Goal: Task Accomplishment & Management: Use online tool/utility

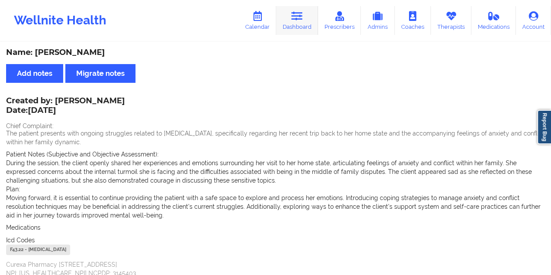
click at [293, 20] on icon at bounding box center [296, 16] width 11 height 10
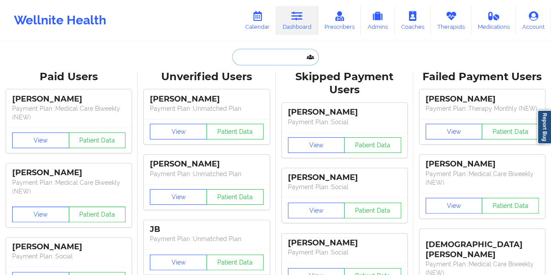
click at [259, 52] on input "text" at bounding box center [275, 57] width 86 height 17
paste input "[EMAIL_ADDRESS][DOMAIN_NAME]"
type input "[EMAIL_ADDRESS][DOMAIN_NAME]"
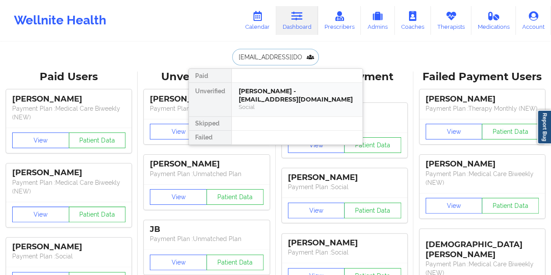
click at [266, 87] on div "[PERSON_NAME] - [EMAIL_ADDRESS][DOMAIN_NAME]" at bounding box center [297, 95] width 117 height 16
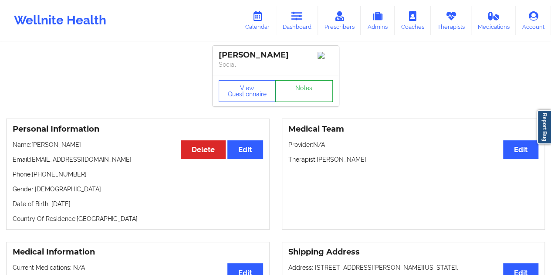
click at [299, 96] on link "Notes" at bounding box center [303, 91] width 57 height 22
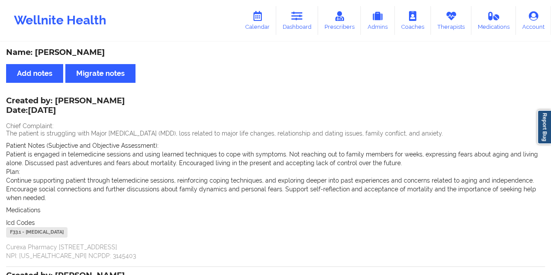
click at [92, 51] on div "Name: [PERSON_NAME]" at bounding box center [275, 52] width 539 height 10
copy div "[PERSON_NAME]"
click at [300, 22] on link "Dashboard" at bounding box center [297, 20] width 42 height 29
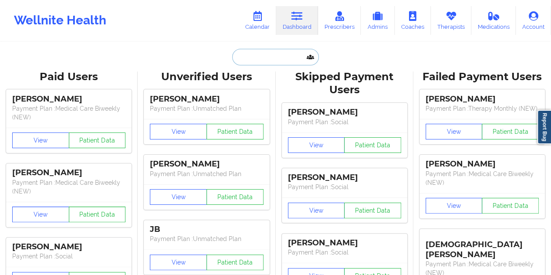
click at [249, 55] on input "text" at bounding box center [275, 57] width 86 height 17
paste input "[EMAIL_ADDRESS][DOMAIN_NAME]"
type input "[EMAIL_ADDRESS][DOMAIN_NAME]"
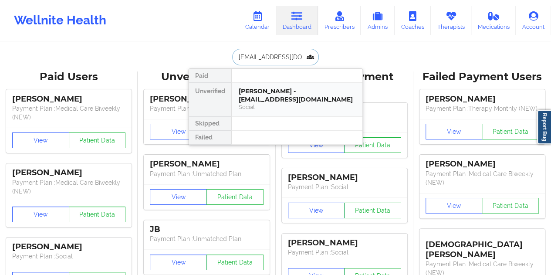
click at [287, 94] on div "[PERSON_NAME] - [EMAIL_ADDRESS][DOMAIN_NAME]" at bounding box center [297, 95] width 117 height 16
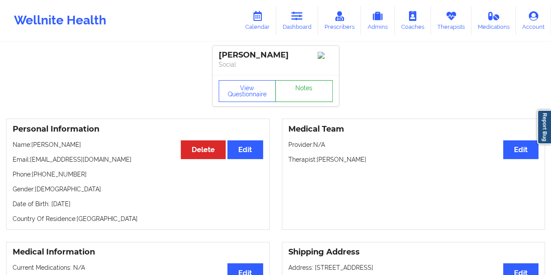
click at [300, 92] on link "Notes" at bounding box center [303, 91] width 57 height 22
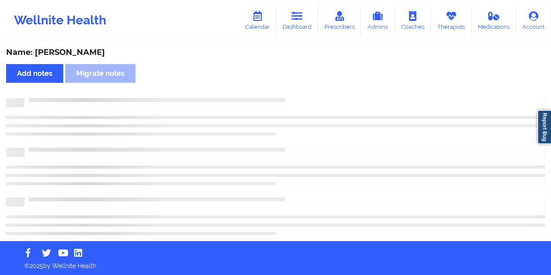
click at [68, 48] on div "Name: [PERSON_NAME]" at bounding box center [275, 52] width 539 height 10
copy div "[PERSON_NAME]"
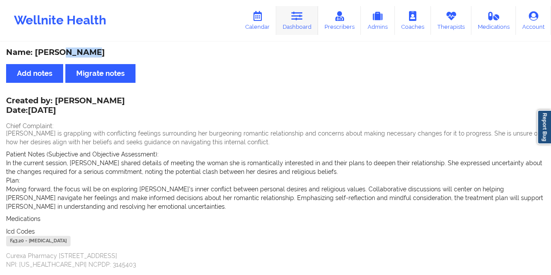
drag, startPoint x: 304, startPoint y: 24, endPoint x: 296, endPoint y: 25, distance: 7.9
click at [304, 24] on link "Dashboard" at bounding box center [297, 20] width 42 height 29
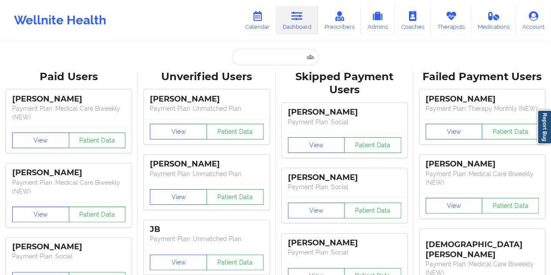
click at [264, 53] on input "text" at bounding box center [275, 57] width 86 height 17
paste input "[EMAIL_ADDRESS][DOMAIN_NAME]"
type input "[EMAIL_ADDRESS][DOMAIN_NAME]"
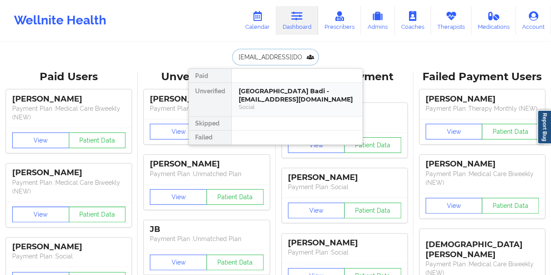
click at [282, 90] on div "[GEOGRAPHIC_DATA] Badi - [EMAIL_ADDRESS][DOMAIN_NAME]" at bounding box center [297, 95] width 117 height 16
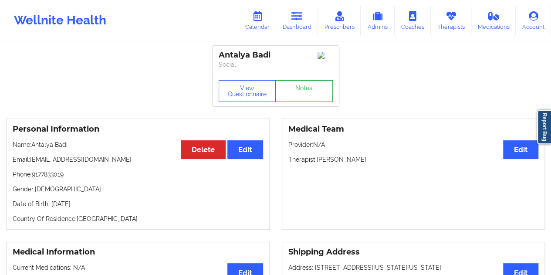
click at [297, 99] on link "Notes" at bounding box center [303, 91] width 57 height 22
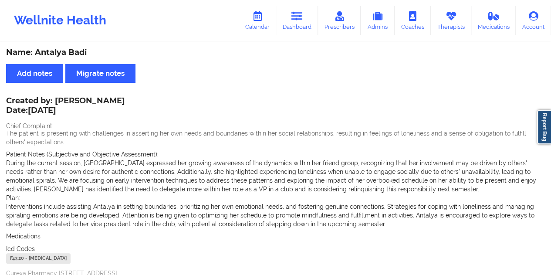
click at [78, 57] on div "Name: Antalya Badi" at bounding box center [275, 52] width 539 height 10
copy div "Badi"
click at [303, 31] on link "Dashboard" at bounding box center [297, 20] width 42 height 29
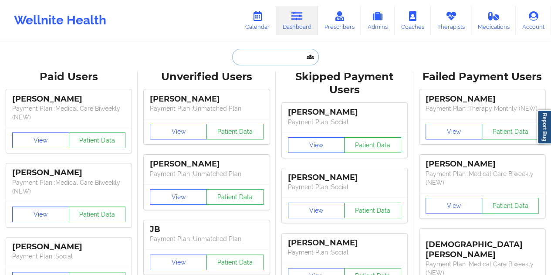
click at [262, 57] on input "text" at bounding box center [275, 57] width 86 height 17
paste input "[EMAIL_ADDRESS][DOMAIN_NAME]"
type input "[EMAIL_ADDRESS][DOMAIN_NAME]"
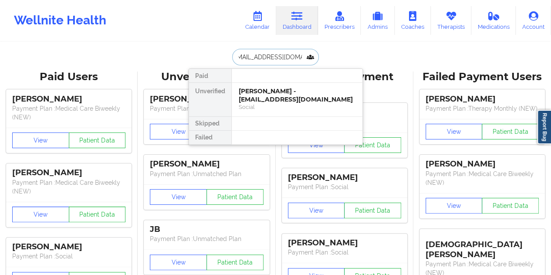
click at [268, 92] on div "[PERSON_NAME] - [EMAIL_ADDRESS][DOMAIN_NAME]" at bounding box center [297, 95] width 117 height 16
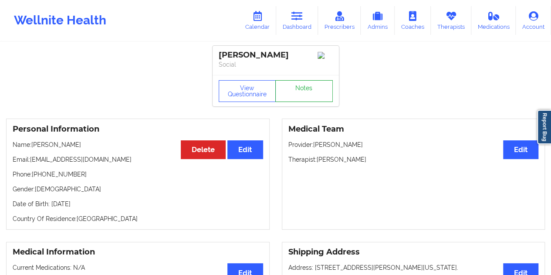
click at [299, 96] on link "Notes" at bounding box center [303, 91] width 57 height 22
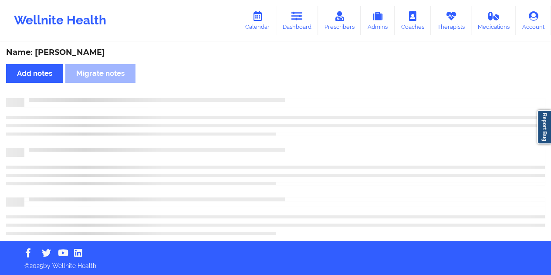
click at [73, 57] on div "Name: [PERSON_NAME]" at bounding box center [275, 52] width 539 height 10
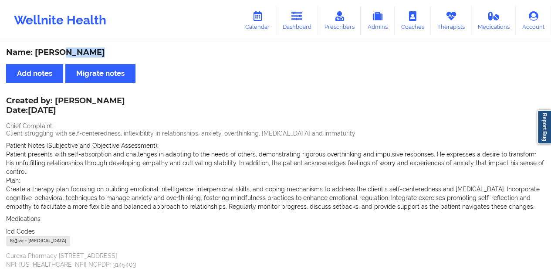
copy div "[PERSON_NAME]"
click at [304, 36] on div "Wellnite Health Calendar Dashboard Prescribers Admins Coaches Therapists Medica…" at bounding box center [275, 20] width 551 height 35
click at [293, 22] on link "Dashboard" at bounding box center [297, 20] width 42 height 29
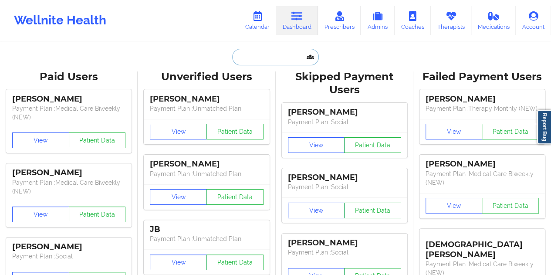
click at [253, 59] on input "text" at bounding box center [275, 57] width 86 height 17
paste input "[EMAIL_ADDRESS][DOMAIN_NAME]"
type input "[EMAIL_ADDRESS][DOMAIN_NAME]"
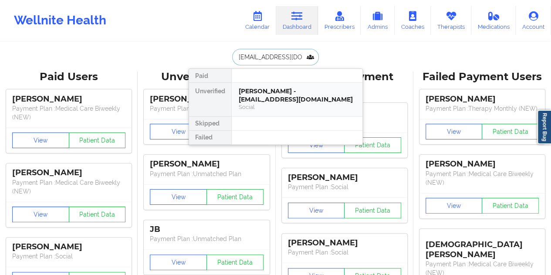
click at [273, 93] on div "[PERSON_NAME] - [EMAIL_ADDRESS][DOMAIN_NAME]" at bounding box center [297, 95] width 117 height 16
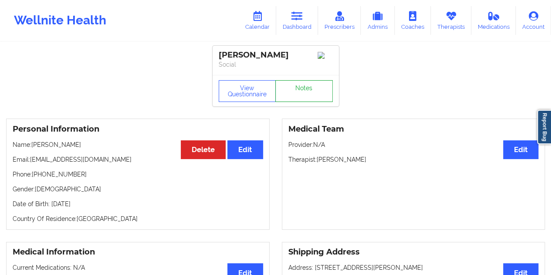
click at [288, 92] on link "Notes" at bounding box center [303, 91] width 57 height 22
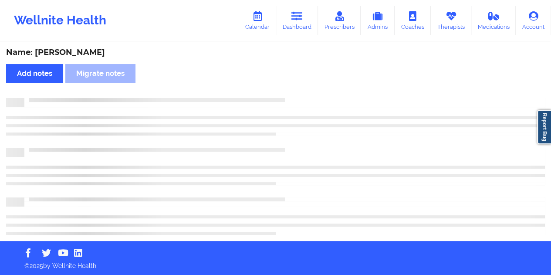
click at [89, 51] on div "Name: [PERSON_NAME]" at bounding box center [275, 52] width 539 height 10
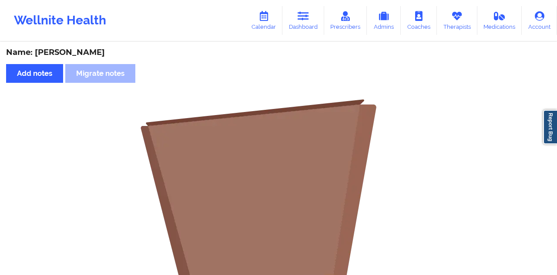
click at [88, 51] on div "Name: [PERSON_NAME]" at bounding box center [278, 52] width 545 height 10
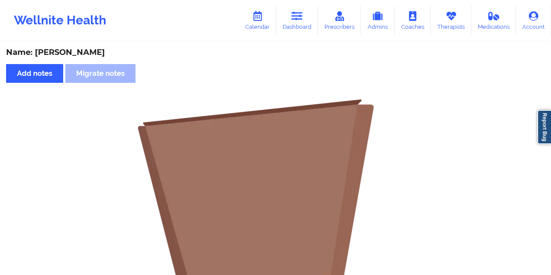
copy div "[PERSON_NAME]"
click at [296, 12] on icon at bounding box center [296, 16] width 11 height 10
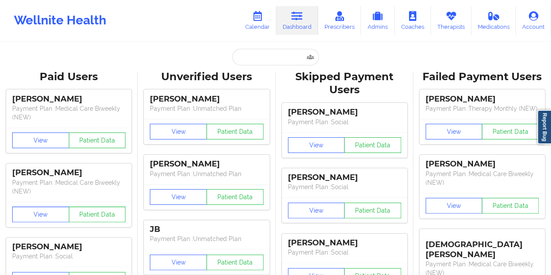
drag, startPoint x: 260, startPoint y: 71, endPoint x: 260, endPoint y: 64, distance: 7.0
click at [261, 70] on div "Unverified Users" at bounding box center [206, 76] width 125 height 13
click at [258, 61] on input "text" at bounding box center [275, 57] width 86 height 17
paste input "[EMAIL_ADDRESS][DOMAIN_NAME]"
type input "[EMAIL_ADDRESS][DOMAIN_NAME]"
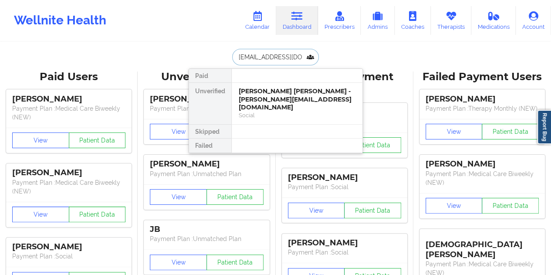
click at [280, 98] on div "[PERSON_NAME] [PERSON_NAME] - [PERSON_NAME][EMAIL_ADDRESS][DOMAIN_NAME]" at bounding box center [297, 99] width 117 height 24
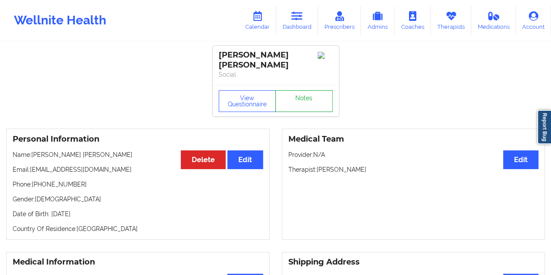
click at [305, 91] on link "Notes" at bounding box center [303, 101] width 57 height 22
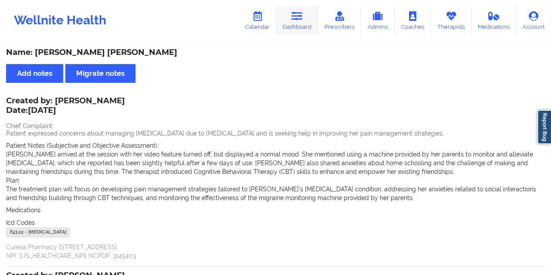
drag, startPoint x: 291, startPoint y: 11, endPoint x: 293, endPoint y: 19, distance: 8.7
click at [291, 10] on link "Dashboard" at bounding box center [297, 20] width 42 height 29
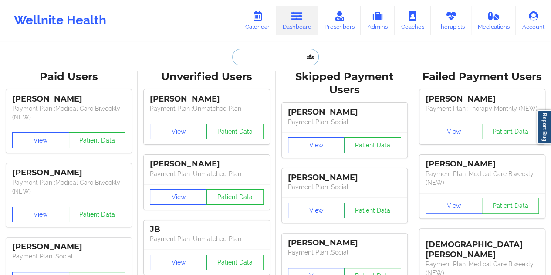
click at [279, 54] on input "text" at bounding box center [275, 57] width 86 height 17
paste input "[EMAIL_ADDRESS][DOMAIN_NAME]"
type input "[EMAIL_ADDRESS][DOMAIN_NAME]"
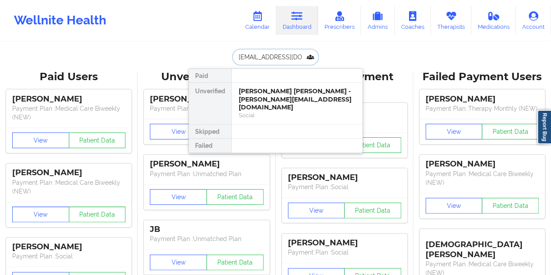
scroll to position [0, 7]
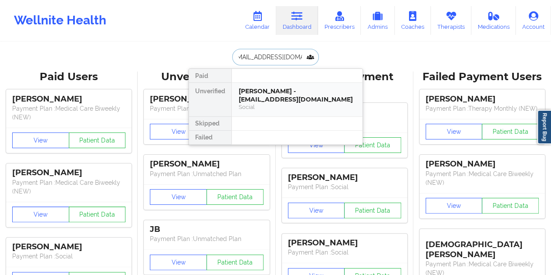
click at [275, 102] on div "[PERSON_NAME] - [EMAIL_ADDRESS][DOMAIN_NAME]" at bounding box center [297, 95] width 117 height 16
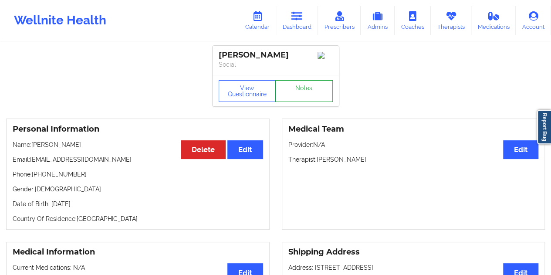
click at [298, 97] on link "Notes" at bounding box center [303, 91] width 57 height 22
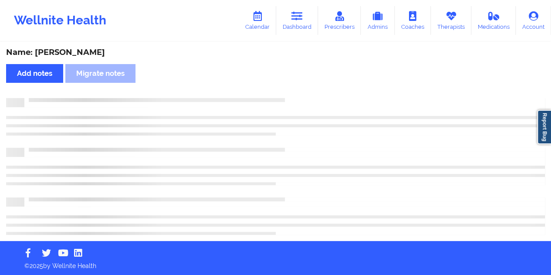
click at [91, 49] on div "Name: [PERSON_NAME]" at bounding box center [275, 52] width 539 height 10
copy div "[PERSON_NAME]"
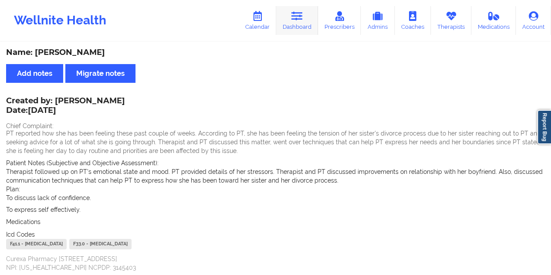
click at [305, 24] on link "Dashboard" at bounding box center [297, 20] width 42 height 29
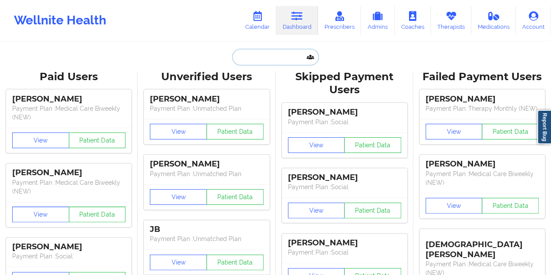
click at [271, 53] on input "text" at bounding box center [275, 57] width 86 height 17
paste input "[EMAIL_ADDRESS][DOMAIN_NAME]"
type input "[EMAIL_ADDRESS][DOMAIN_NAME]"
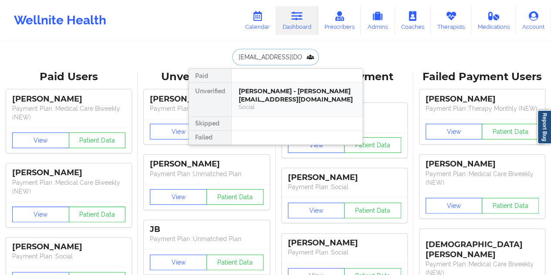
click at [282, 103] on div "Social" at bounding box center [297, 106] width 117 height 7
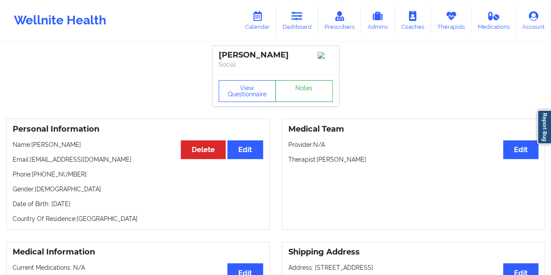
click at [287, 95] on link "Notes" at bounding box center [303, 91] width 57 height 22
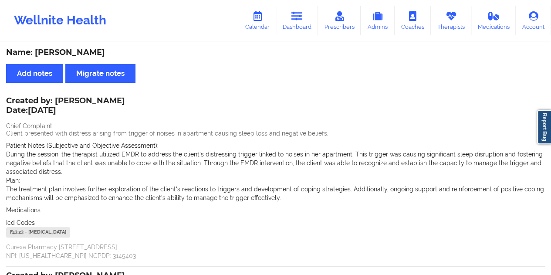
click at [71, 56] on div "Name: [PERSON_NAME]" at bounding box center [275, 52] width 539 height 10
copy div "[PERSON_NAME]"
click at [298, 20] on icon at bounding box center [296, 16] width 11 height 10
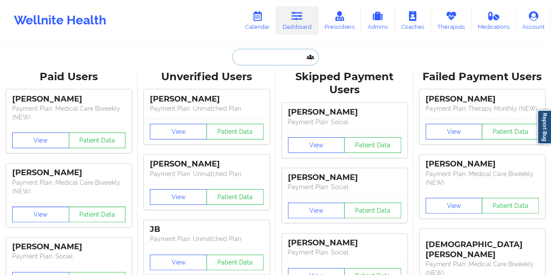
click at [249, 61] on input "text" at bounding box center [275, 57] width 86 height 17
paste input "[EMAIL_ADDRESS][DOMAIN_NAME]"
type input "[EMAIL_ADDRESS][DOMAIN_NAME]"
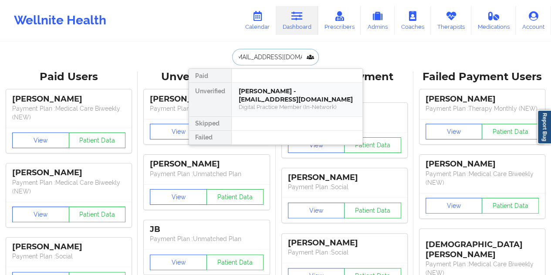
click at [283, 98] on div "[PERSON_NAME] - [EMAIL_ADDRESS][DOMAIN_NAME]" at bounding box center [297, 95] width 117 height 16
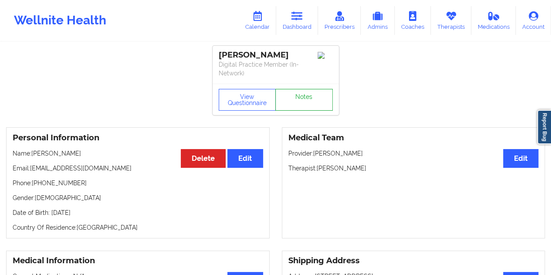
click at [300, 91] on link "Notes" at bounding box center [303, 100] width 57 height 22
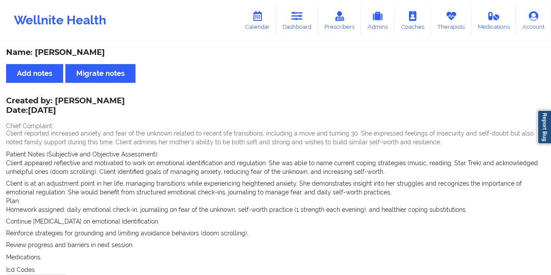
click at [96, 53] on div "Name: [PERSON_NAME]" at bounding box center [275, 52] width 539 height 10
copy div "[PERSON_NAME]"
drag, startPoint x: 58, startPoint y: 99, endPoint x: 74, endPoint y: 95, distance: 16.1
click at [81, 98] on div "Created by: [PERSON_NAME] Date: [DATE]" at bounding box center [65, 106] width 119 height 20
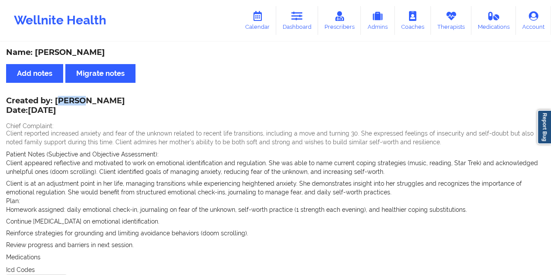
drag, startPoint x: 57, startPoint y: 100, endPoint x: 125, endPoint y: 98, distance: 68.4
click at [122, 98] on div "Created by: [PERSON_NAME] Date: [DATE]" at bounding box center [65, 106] width 119 height 20
copy div "[PERSON_NAME]"
drag, startPoint x: 307, startPoint y: 24, endPoint x: 293, endPoint y: 40, distance: 21.1
click at [307, 24] on link "Dashboard" at bounding box center [297, 20] width 42 height 29
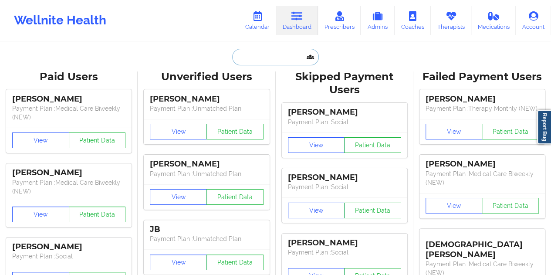
click at [263, 56] on input "text" at bounding box center [275, 57] width 86 height 17
paste input "[DOMAIN_NAME][EMAIL_ADDRESS][DOMAIN_NAME]"
type input "[DOMAIN_NAME][EMAIL_ADDRESS][DOMAIN_NAME]"
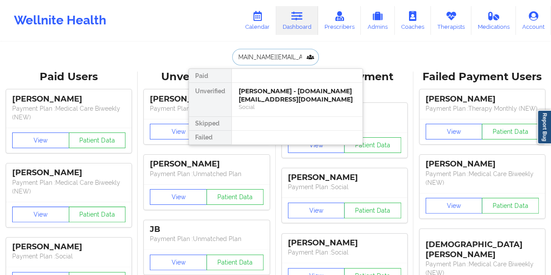
click at [269, 101] on div "[PERSON_NAME] - [DOMAIN_NAME][EMAIL_ADDRESS][DOMAIN_NAME]" at bounding box center [297, 95] width 117 height 16
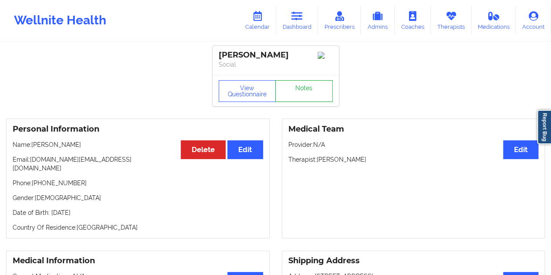
click at [300, 91] on link "Notes" at bounding box center [303, 91] width 57 height 22
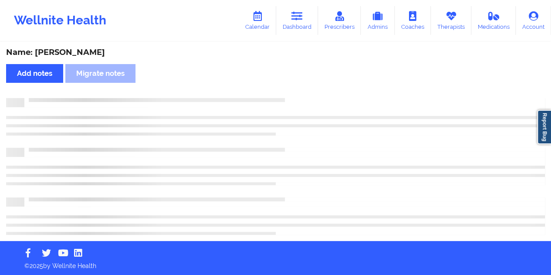
click at [87, 54] on div "Name: [PERSON_NAME]" at bounding box center [275, 52] width 539 height 10
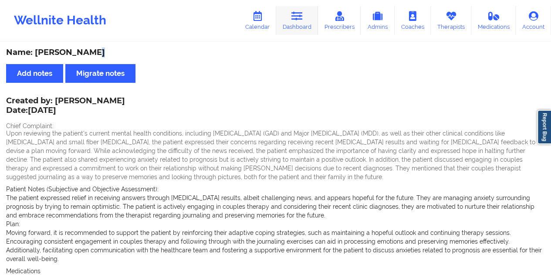
click at [304, 18] on link "Dashboard" at bounding box center [297, 20] width 42 height 29
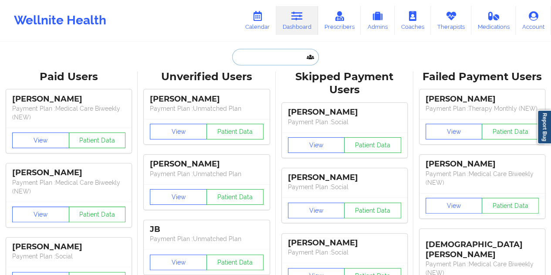
click at [263, 57] on input "text" at bounding box center [275, 57] width 86 height 17
paste input "[DOMAIN_NAME][EMAIL_ADDRESS][DOMAIN_NAME]"
type input "[DOMAIN_NAME][EMAIL_ADDRESS][DOMAIN_NAME]"
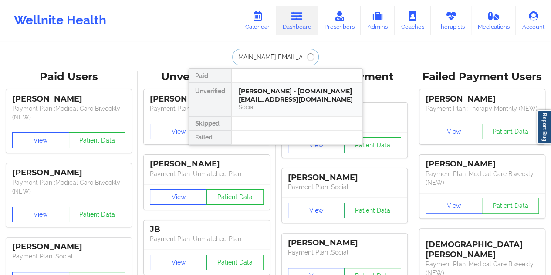
click at [259, 102] on div "[PERSON_NAME] - [DOMAIN_NAME][EMAIL_ADDRESS][DOMAIN_NAME]" at bounding box center [297, 95] width 117 height 16
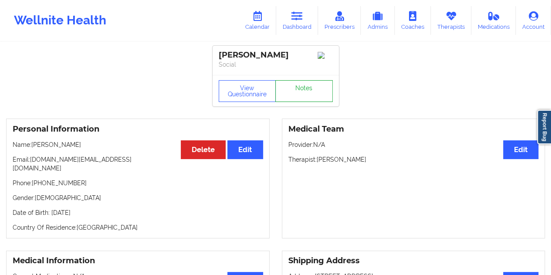
click at [309, 88] on link "Notes" at bounding box center [303, 91] width 57 height 22
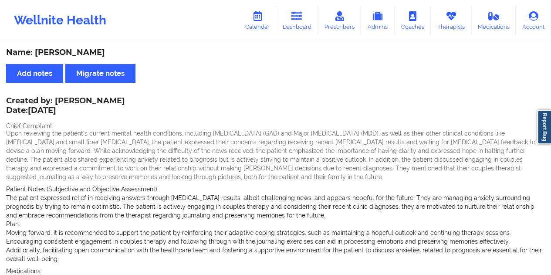
click at [79, 48] on div "Name: [PERSON_NAME]" at bounding box center [275, 52] width 539 height 10
copy div "[PERSON_NAME]"
click at [307, 21] on link "Dashboard" at bounding box center [297, 20] width 42 height 29
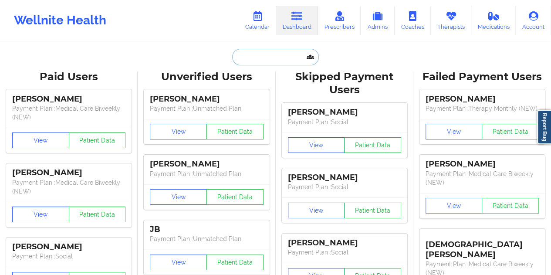
click at [266, 60] on input "text" at bounding box center [275, 57] width 86 height 17
paste input "[EMAIL_ADDRESS][DOMAIN_NAME]"
type input "[EMAIL_ADDRESS][DOMAIN_NAME]"
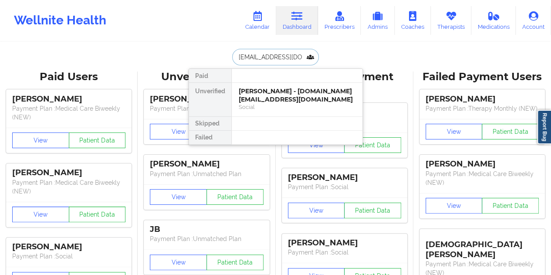
scroll to position [0, 12]
click at [273, 88] on div "[PERSON_NAME] - [EMAIL_ADDRESS][DOMAIN_NAME]" at bounding box center [297, 95] width 117 height 16
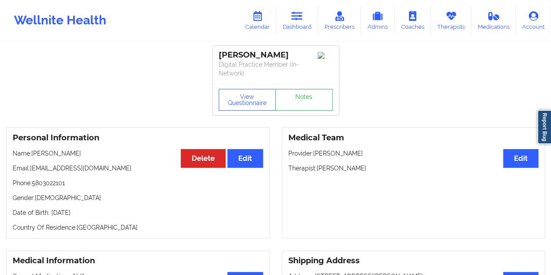
click at [288, 88] on div "View Questionnaire Notes" at bounding box center [276, 99] width 126 height 31
click at [302, 101] on link "Notes" at bounding box center [303, 100] width 57 height 22
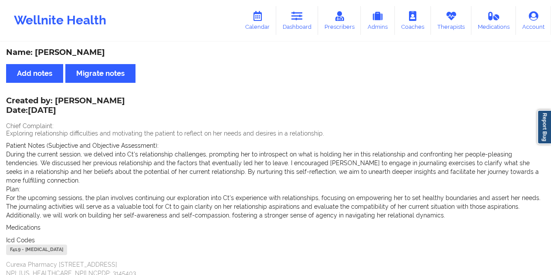
click at [65, 54] on div "Name: [PERSON_NAME]" at bounding box center [275, 52] width 539 height 10
click at [296, 29] on link "Dashboard" at bounding box center [297, 20] width 42 height 29
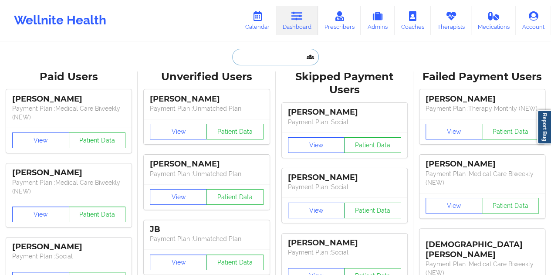
click at [258, 56] on input "text" at bounding box center [275, 57] width 86 height 17
paste input "[EMAIL_ADDRESS][DOMAIN_NAME]"
type input "[EMAIL_ADDRESS][DOMAIN_NAME]"
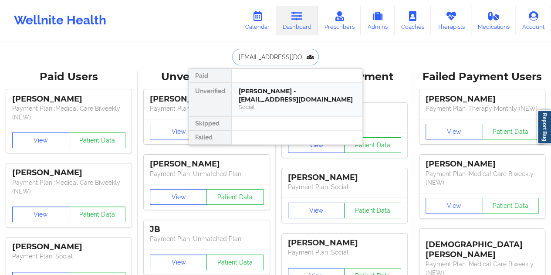
click at [290, 97] on div "[PERSON_NAME] - [EMAIL_ADDRESS][DOMAIN_NAME]" at bounding box center [297, 95] width 117 height 16
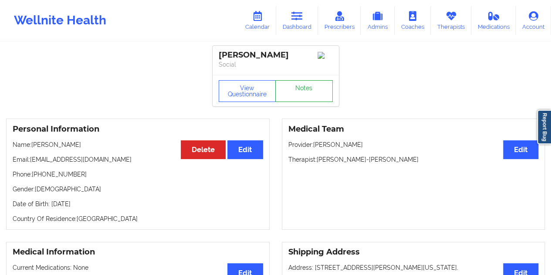
click at [308, 87] on link "Notes" at bounding box center [303, 91] width 57 height 22
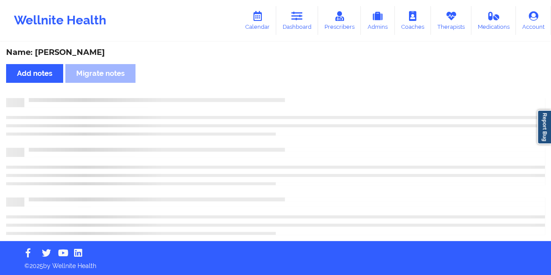
click at [93, 57] on div "Name: [PERSON_NAME]" at bounding box center [275, 52] width 539 height 10
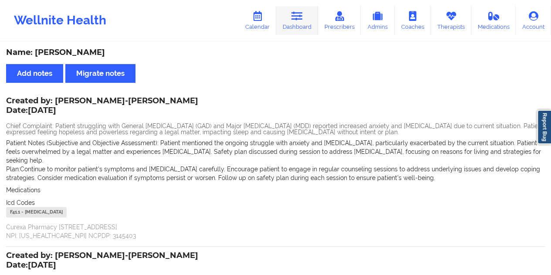
drag, startPoint x: 308, startPoint y: 11, endPoint x: 301, endPoint y: 21, distance: 12.2
click at [307, 11] on link "Dashboard" at bounding box center [297, 20] width 42 height 29
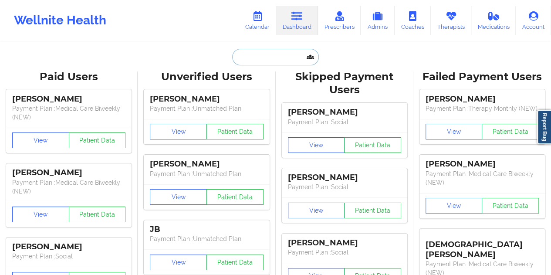
click at [250, 60] on input "text" at bounding box center [275, 57] width 86 height 17
paste input "[EMAIL_ADDRESS][DOMAIN_NAME]"
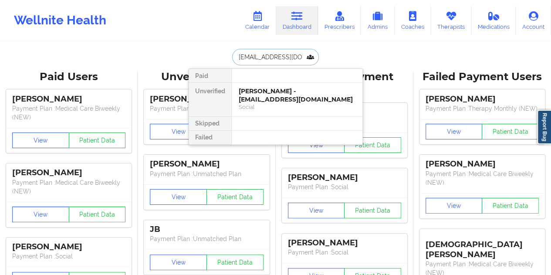
type input "[EMAIL_ADDRESS][DOMAIN_NAME]"
click at [271, 97] on div "[PERSON_NAME] - [EMAIL_ADDRESS][DOMAIN_NAME]" at bounding box center [297, 95] width 117 height 16
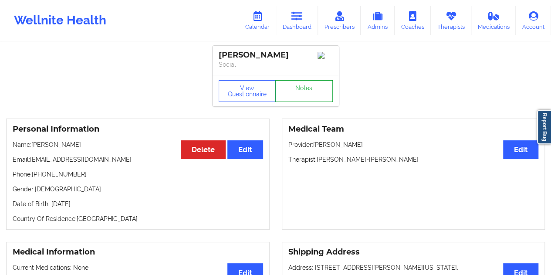
click at [294, 87] on link "Notes" at bounding box center [303, 91] width 57 height 22
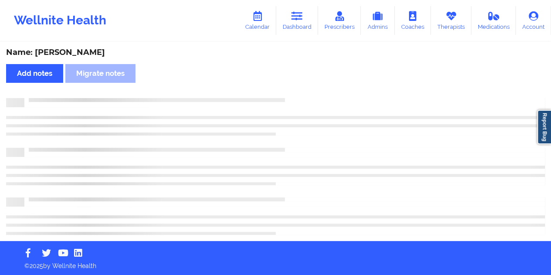
click at [99, 54] on div "Name: [PERSON_NAME]" at bounding box center [275, 52] width 539 height 10
click at [98, 54] on div "Name: [PERSON_NAME]" at bounding box center [275, 52] width 539 height 10
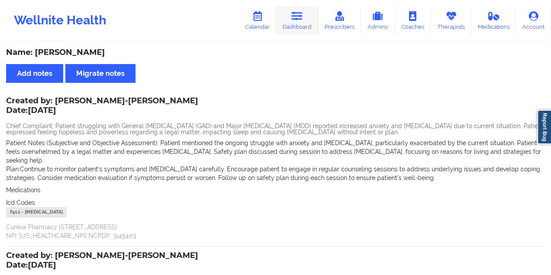
drag, startPoint x: 304, startPoint y: 9, endPoint x: 297, endPoint y: 19, distance: 12.0
click at [304, 9] on link "Dashboard" at bounding box center [297, 20] width 42 height 29
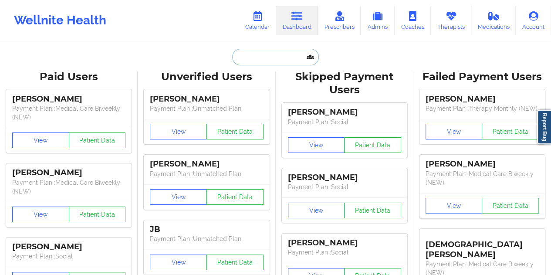
click at [254, 61] on input "text" at bounding box center [275, 57] width 86 height 17
paste input "[EMAIL_ADDRESS][DOMAIN_NAME]"
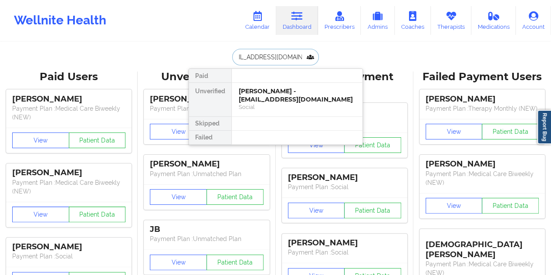
type input "[EMAIL_ADDRESS][DOMAIN_NAME]"
click at [260, 108] on div "Social" at bounding box center [297, 106] width 117 height 7
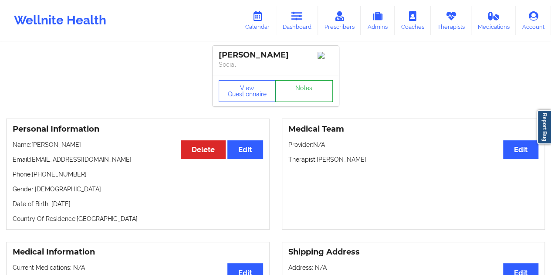
click at [300, 89] on link "Notes" at bounding box center [303, 91] width 57 height 22
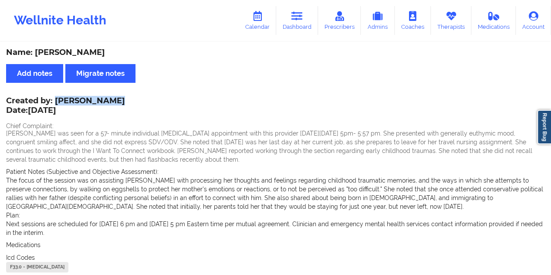
drag, startPoint x: 56, startPoint y: 101, endPoint x: 113, endPoint y: 101, distance: 57.5
click at [113, 101] on div "Created by: [PERSON_NAME] Date: [DATE]" at bounding box center [65, 106] width 119 height 20
click at [302, 24] on link "Dashboard" at bounding box center [297, 20] width 42 height 29
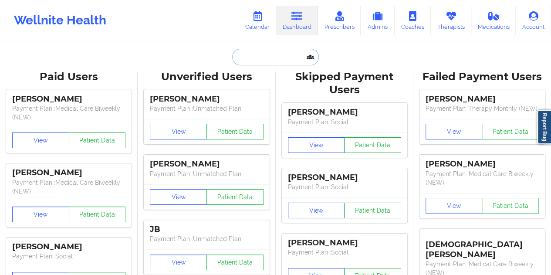
click at [254, 50] on input "text" at bounding box center [275, 57] width 86 height 17
paste input "[EMAIL_ADDRESS][DOMAIN_NAME]"
type input "[EMAIL_ADDRESS][DOMAIN_NAME]"
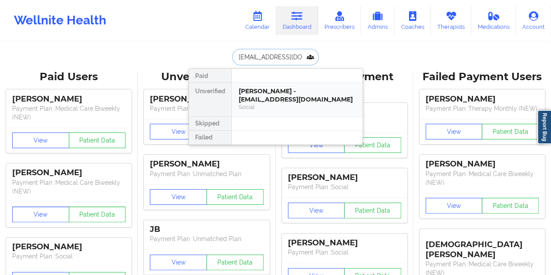
click at [260, 98] on div "[PERSON_NAME] - [EMAIL_ADDRESS][DOMAIN_NAME]" at bounding box center [297, 95] width 117 height 16
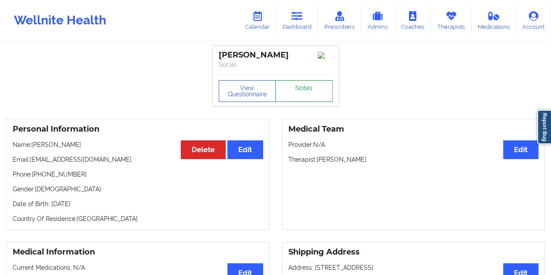
click at [294, 85] on link "Notes" at bounding box center [303, 91] width 57 height 22
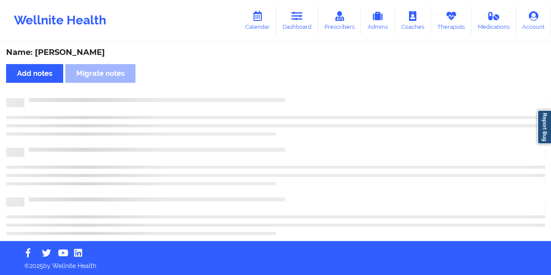
click at [86, 53] on div "Name: [PERSON_NAME]" at bounding box center [275, 52] width 539 height 10
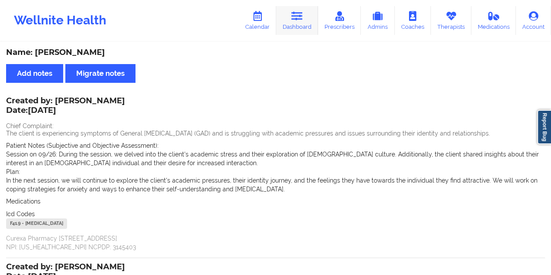
click at [298, 18] on icon at bounding box center [296, 16] width 11 height 10
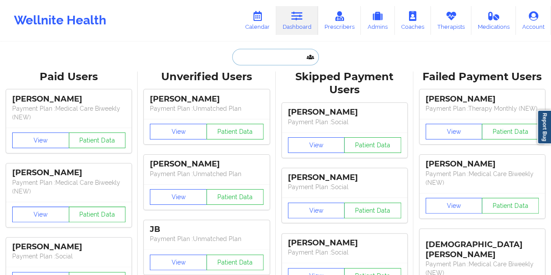
click at [261, 57] on input "text" at bounding box center [275, 57] width 86 height 17
paste input "[EMAIL_ADDRESS][DOMAIN_NAME]"
type input "[EMAIL_ADDRESS][DOMAIN_NAME]"
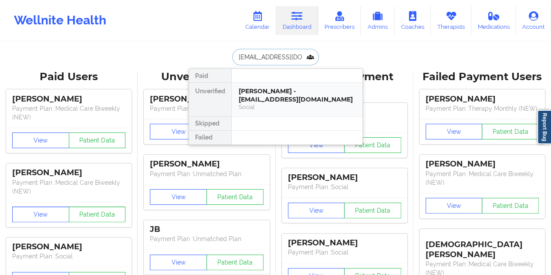
click at [280, 98] on div "[PERSON_NAME] - [EMAIL_ADDRESS][DOMAIN_NAME]" at bounding box center [297, 95] width 117 height 16
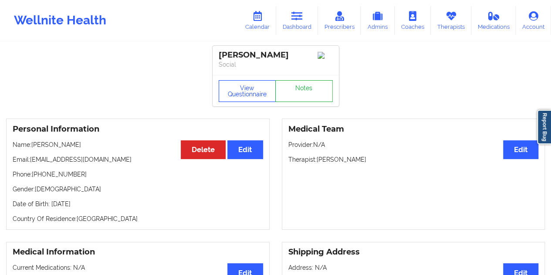
drag, startPoint x: 271, startPoint y: 103, endPoint x: 278, endPoint y: 102, distance: 7.0
click at [273, 102] on button "View Questionnaire" at bounding box center [247, 91] width 57 height 22
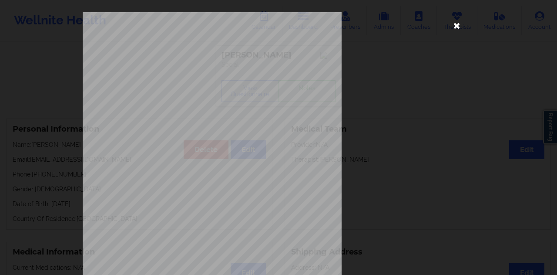
click at [455, 25] on icon at bounding box center [457, 25] width 14 height 14
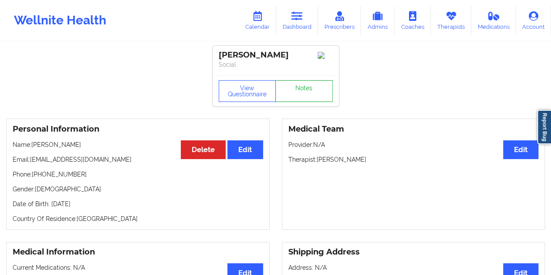
click at [307, 88] on link "Notes" at bounding box center [303, 91] width 57 height 22
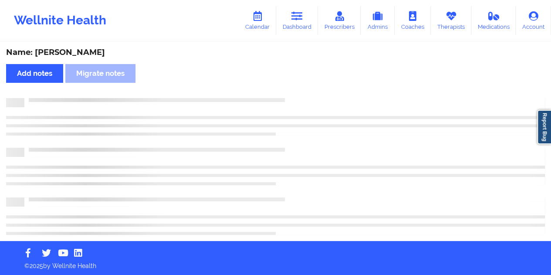
click at [92, 54] on div "Name: [PERSON_NAME]" at bounding box center [275, 52] width 539 height 10
